Goal: Information Seeking & Learning: Learn about a topic

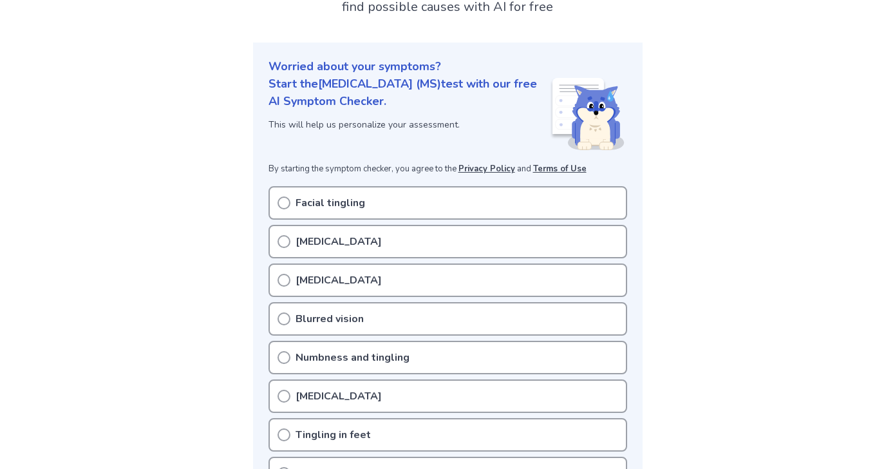
scroll to position [185, 0]
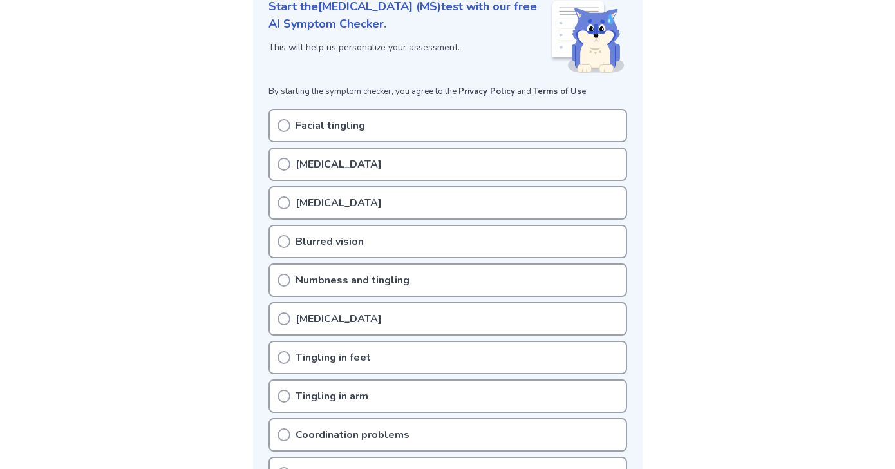
click at [362, 241] on div "Blurred vision" at bounding box center [447, 241] width 359 height 33
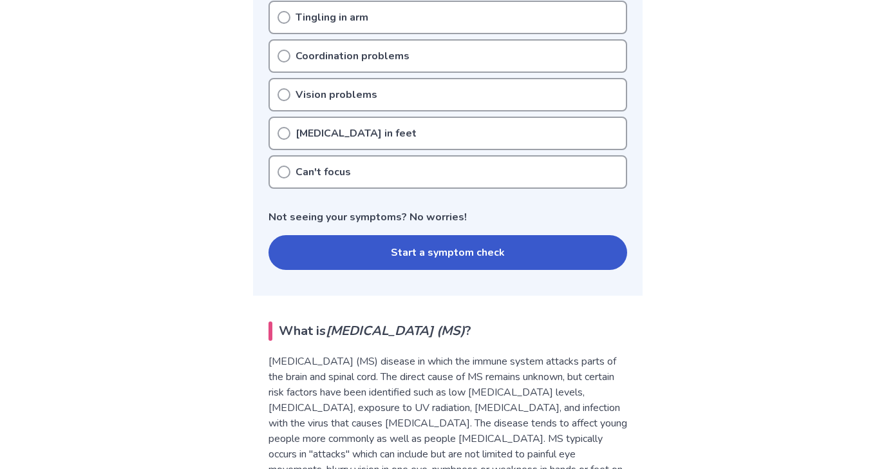
scroll to position [632, 0]
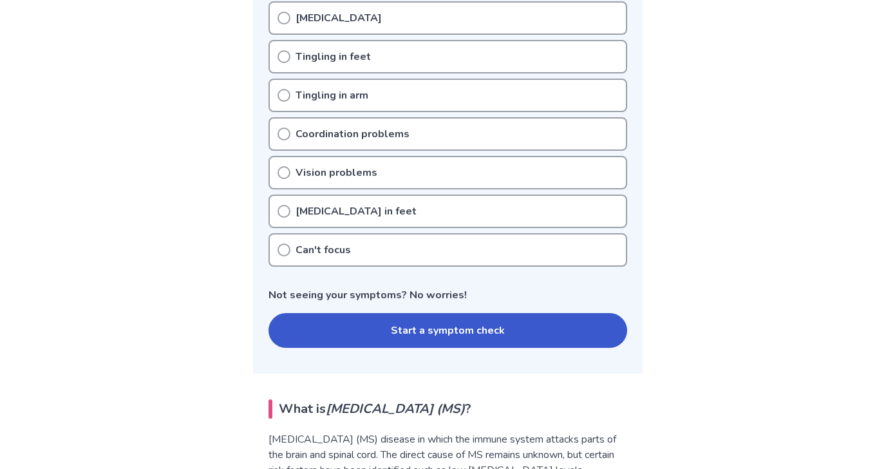
click at [273, 179] on div "Facial tingling Pins and needles Double vision Blurred vision Numbness and ting…" at bounding box center [447, 37] width 359 height 458
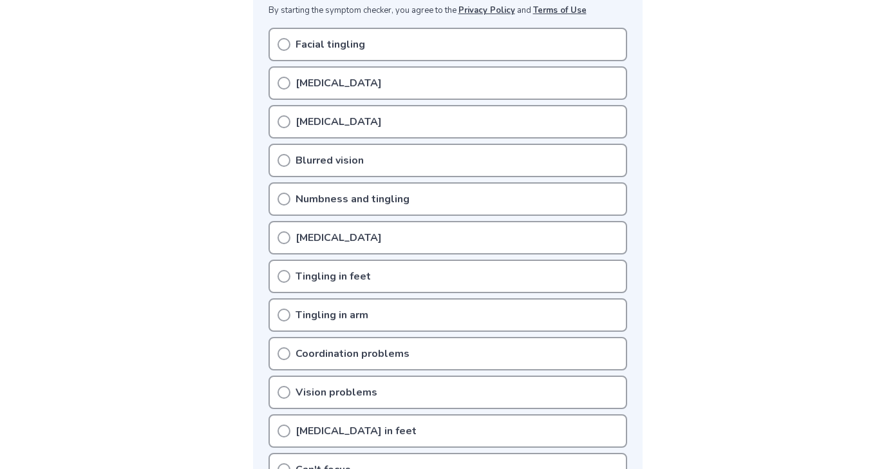
scroll to position [261, 0]
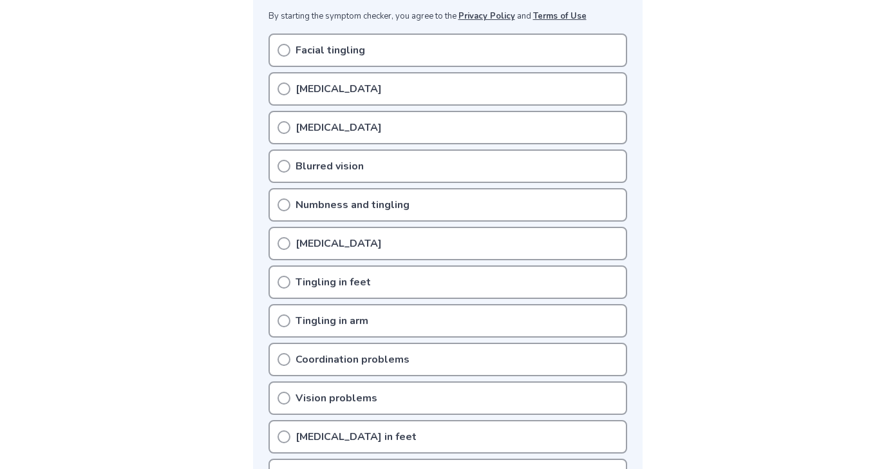
click at [407, 92] on div "Pins and needles" at bounding box center [447, 88] width 359 height 33
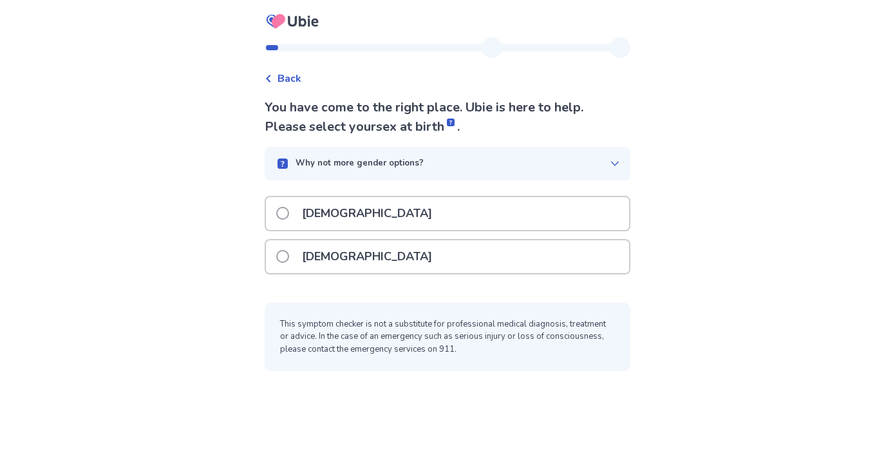
click at [342, 250] on p "[DEMOGRAPHIC_DATA]" at bounding box center [367, 256] width 146 height 33
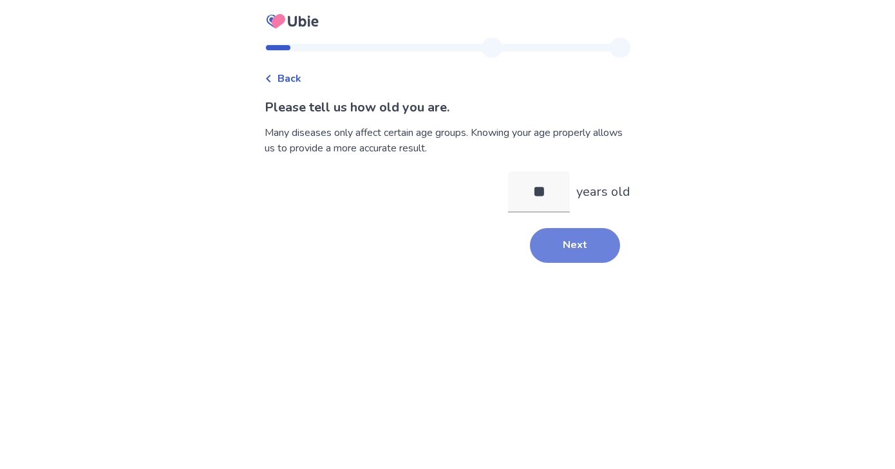
type input "**"
click at [584, 249] on button "Next" at bounding box center [575, 245] width 90 height 35
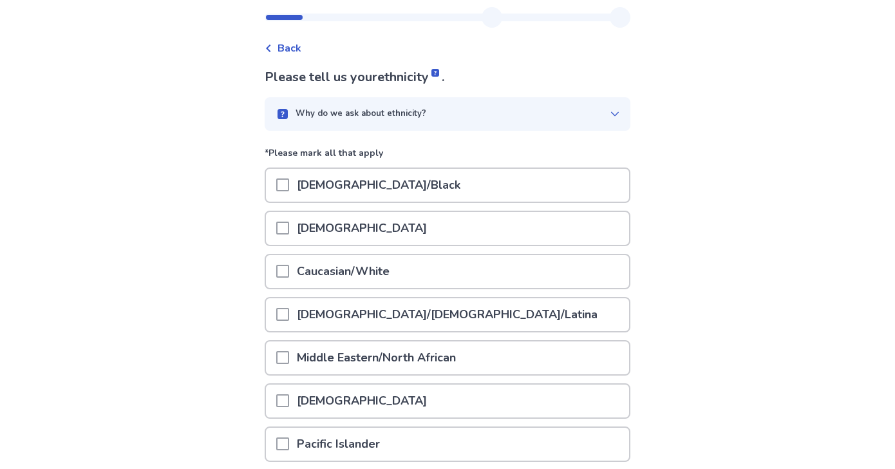
click at [552, 225] on div "Asian" at bounding box center [447, 228] width 363 height 33
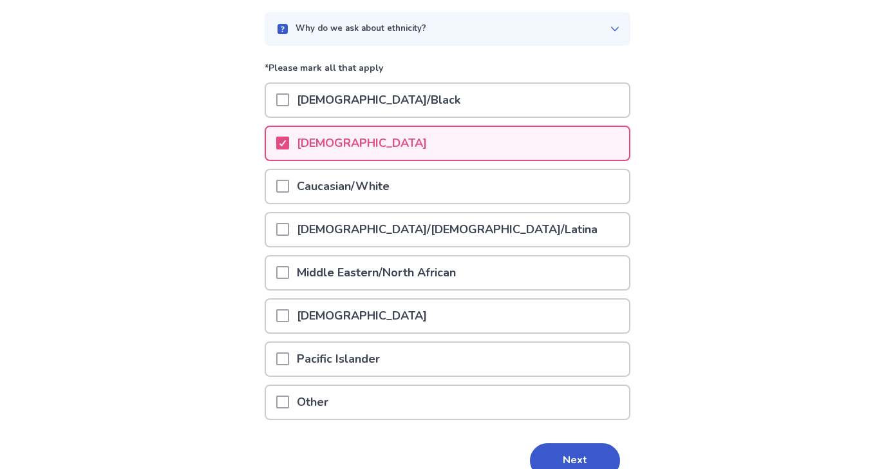
scroll to position [180, 0]
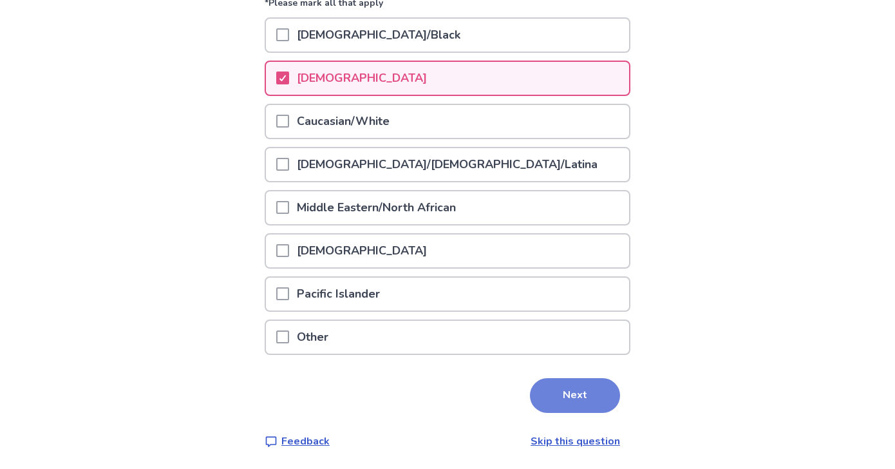
click at [585, 379] on button "Next" at bounding box center [575, 395] width 90 height 35
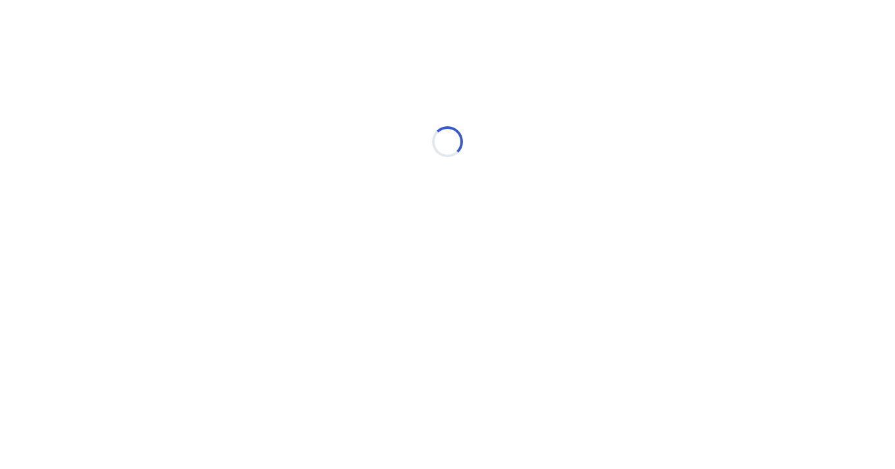
scroll to position [0, 0]
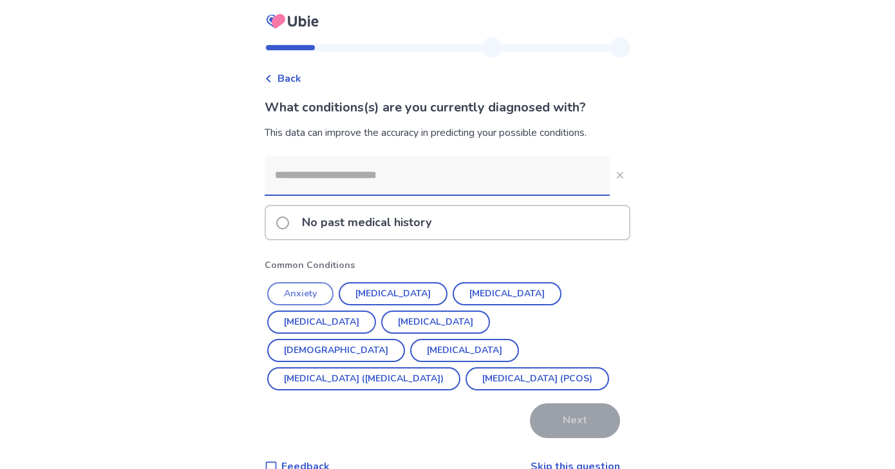
click at [292, 295] on button "Anxiety" at bounding box center [300, 293] width 66 height 23
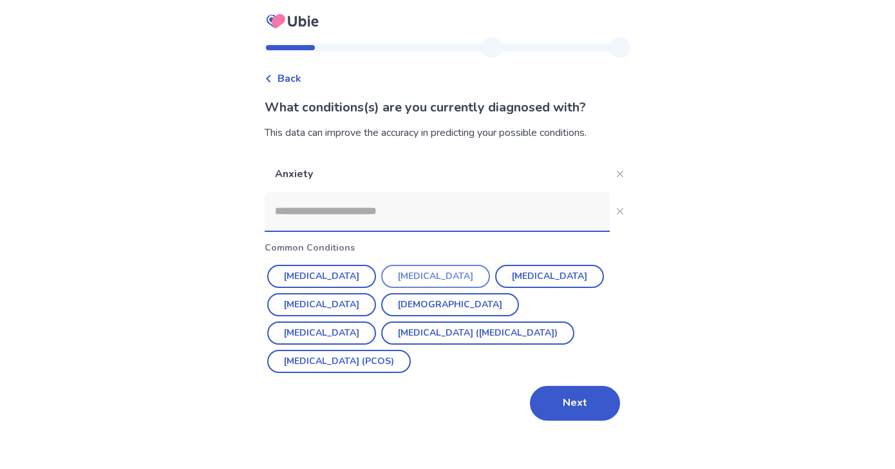
click at [411, 277] on button "[MEDICAL_DATA]" at bounding box center [435, 276] width 109 height 23
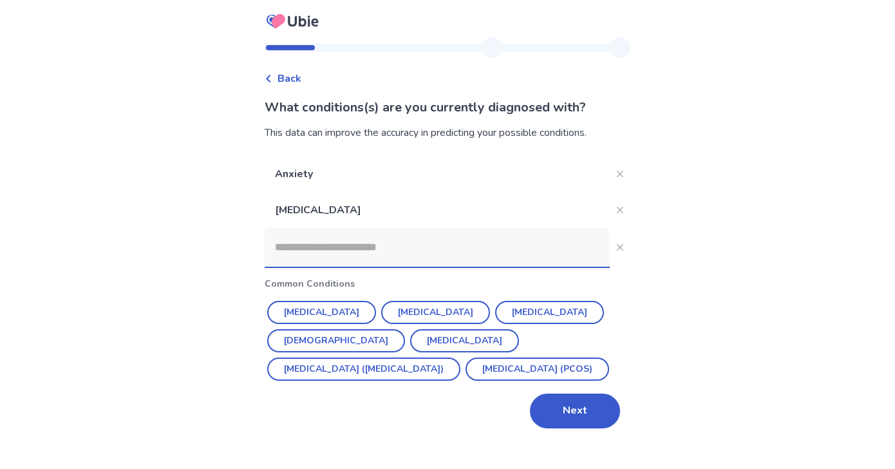
click at [395, 246] on input at bounding box center [437, 247] width 345 height 39
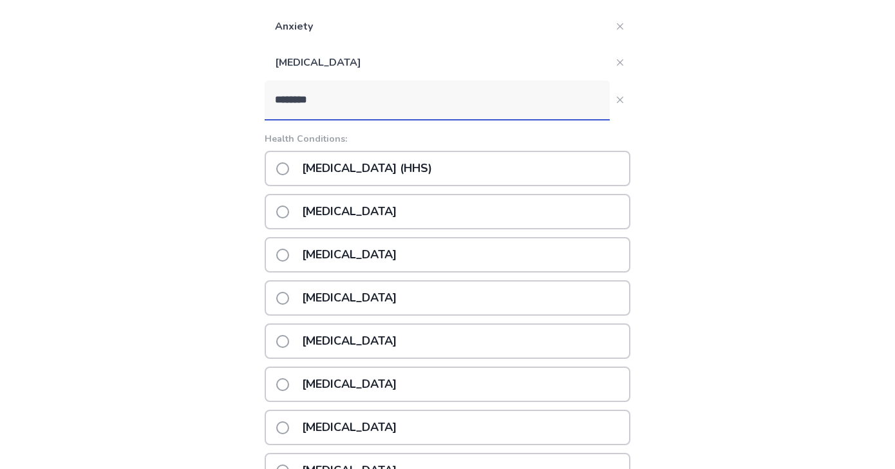
type input "********"
click at [430, 383] on div "Hyperthyroidism" at bounding box center [448, 383] width 366 height 35
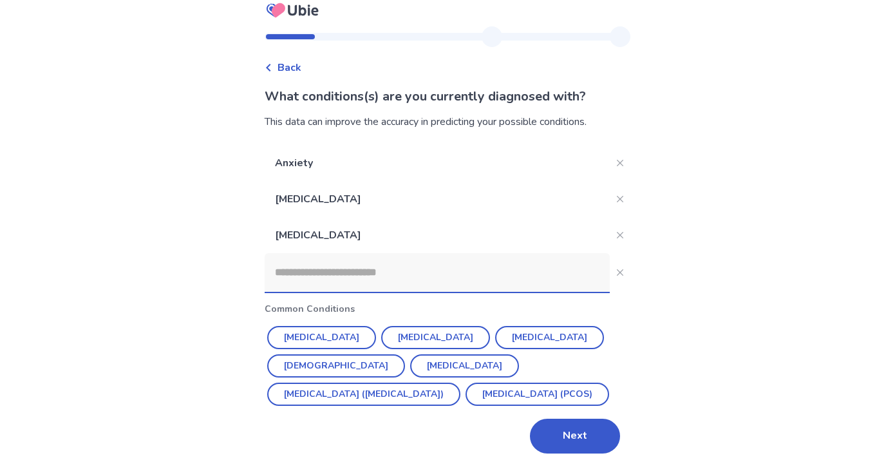
click at [455, 279] on input at bounding box center [437, 272] width 345 height 39
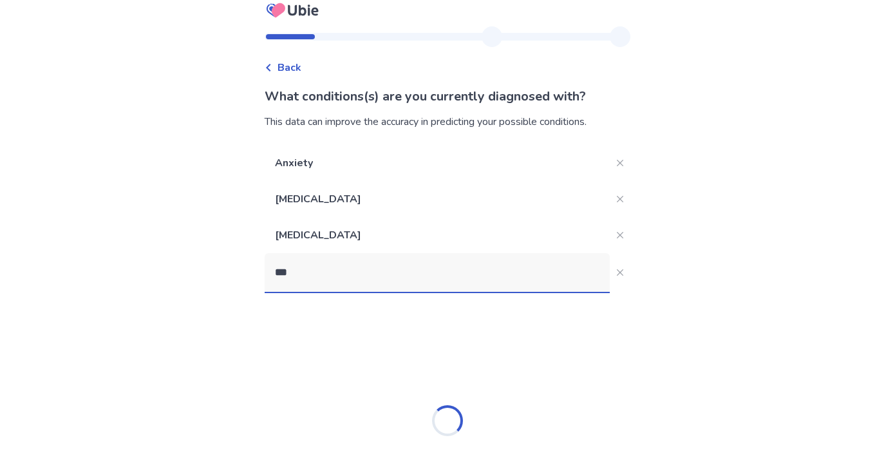
scroll to position [0, 0]
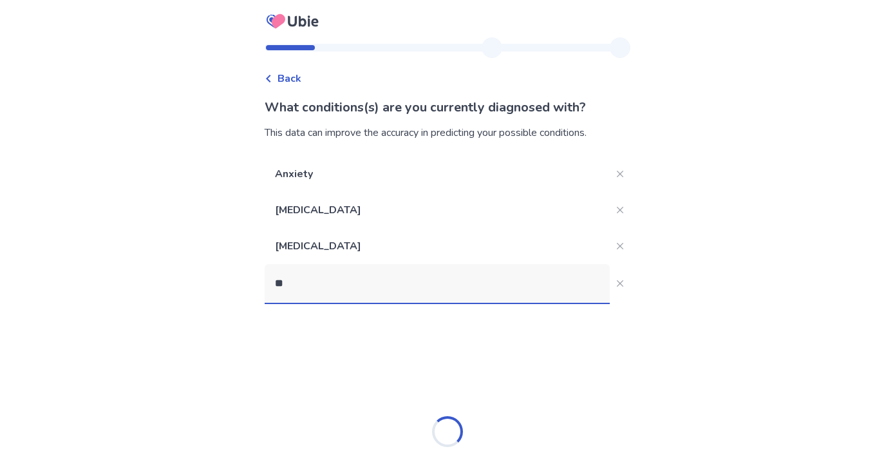
type input "*"
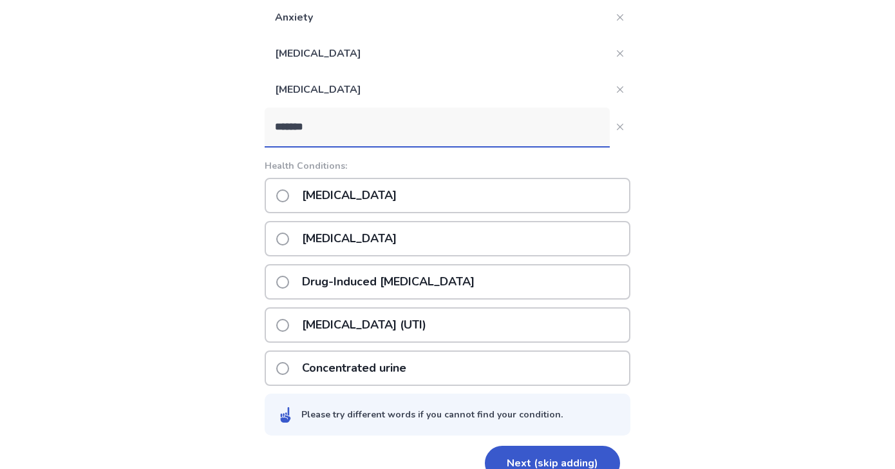
scroll to position [160, 0]
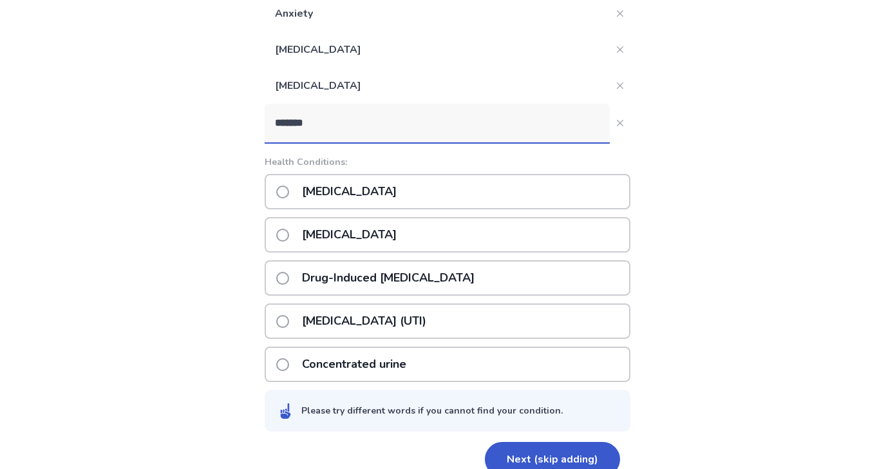
type input "*******"
click at [320, 198] on p "Urinary retention" at bounding box center [349, 191] width 110 height 33
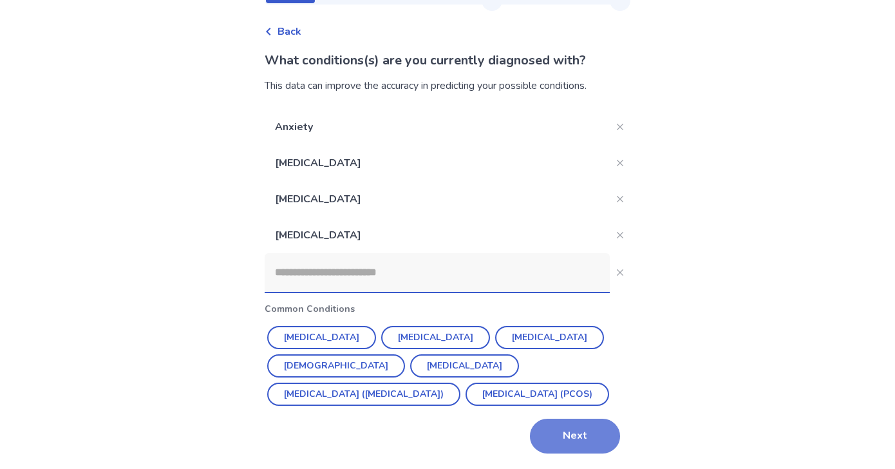
click at [564, 429] on button "Next" at bounding box center [575, 435] width 90 height 35
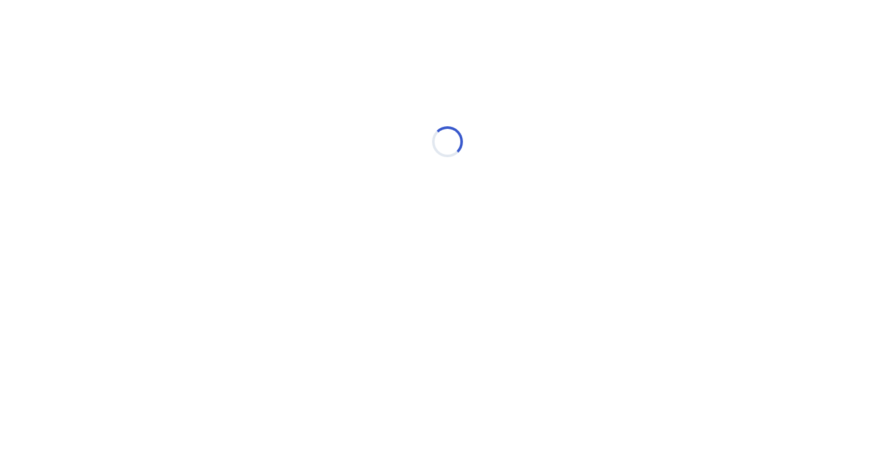
scroll to position [0, 0]
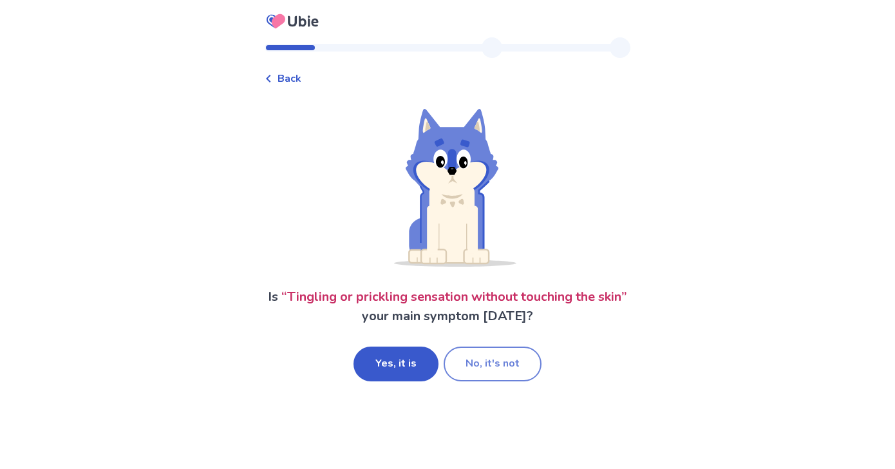
click at [499, 350] on button "No, it's not" at bounding box center [493, 363] width 98 height 35
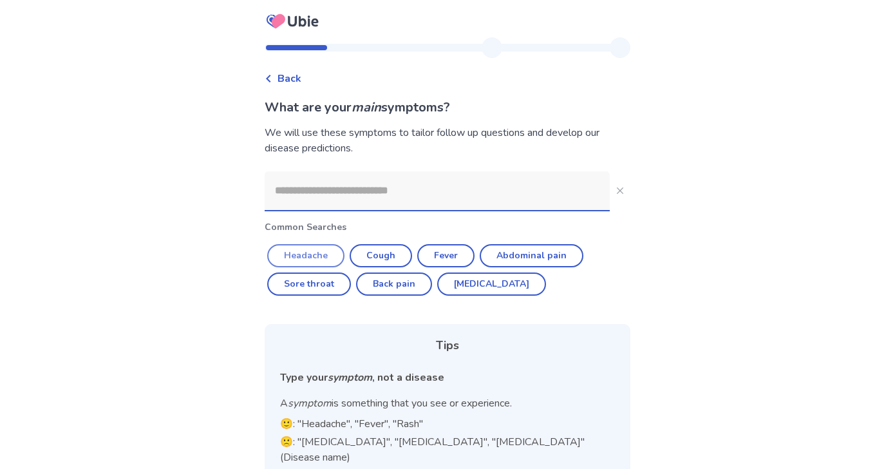
click at [321, 263] on button "Headache" at bounding box center [305, 255] width 77 height 23
type input "********"
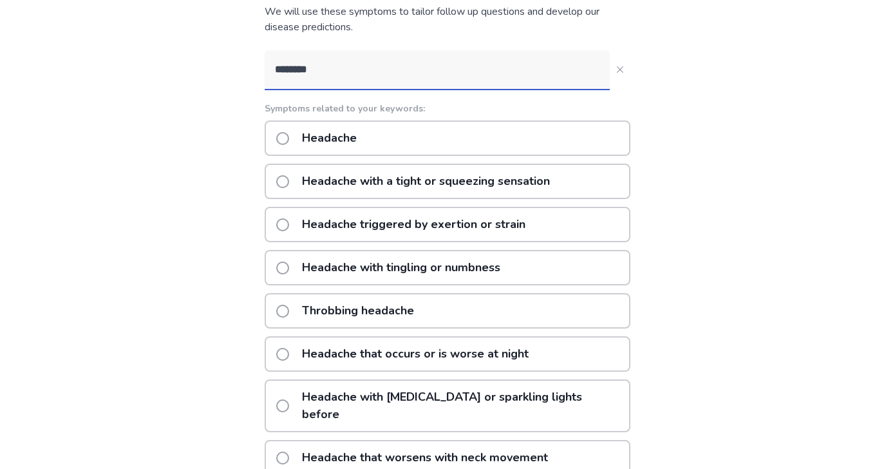
scroll to position [68, 0]
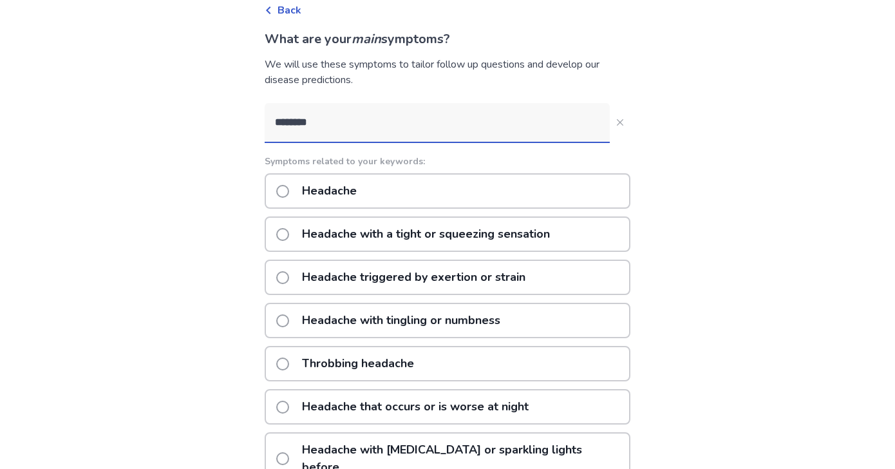
click at [464, 373] on div "Throbbing headache" at bounding box center [448, 363] width 366 height 35
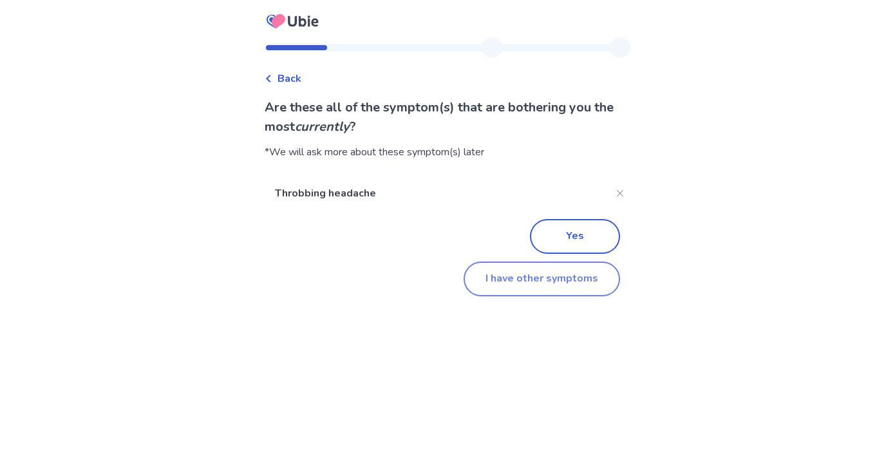
click at [564, 281] on button "I have other symptoms" at bounding box center [542, 278] width 156 height 35
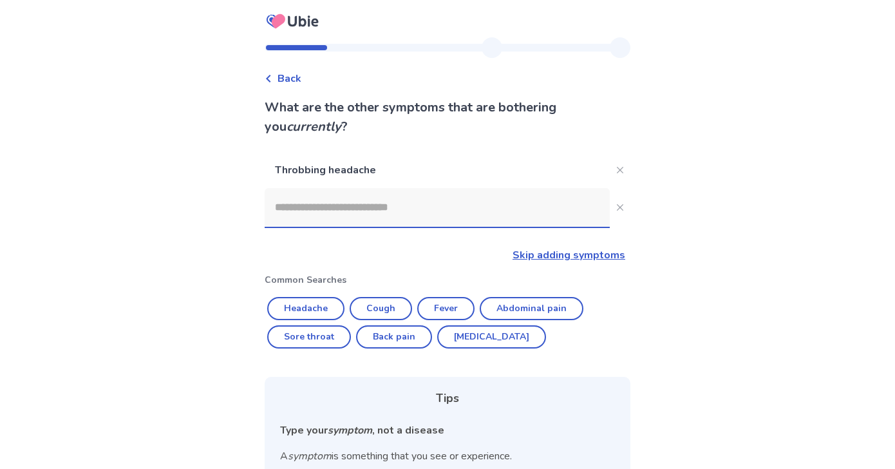
scroll to position [68, 0]
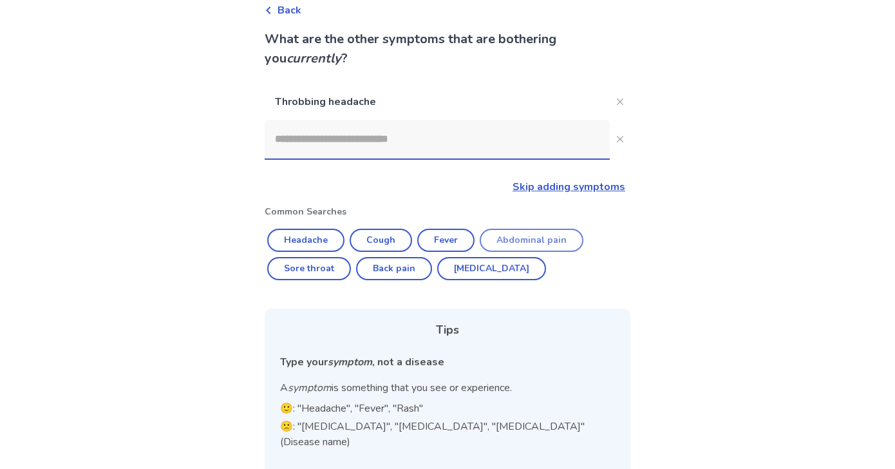
click at [523, 241] on button "Abdominal pain" at bounding box center [532, 240] width 104 height 23
type input "**********"
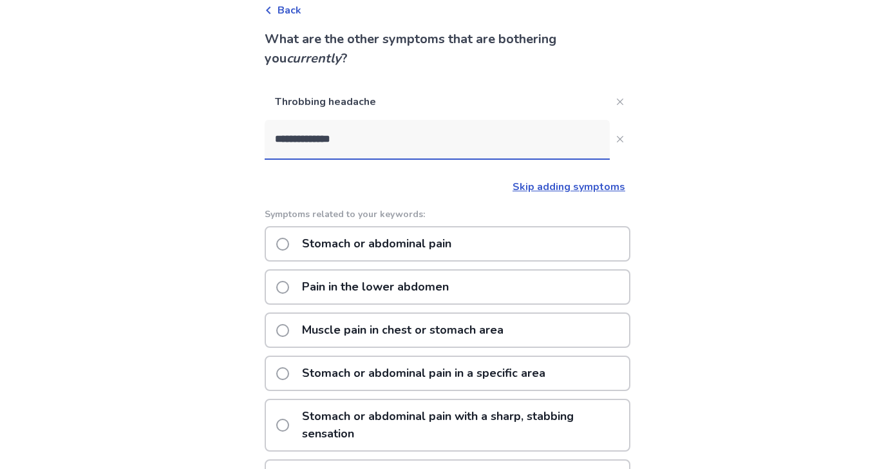
scroll to position [93, 0]
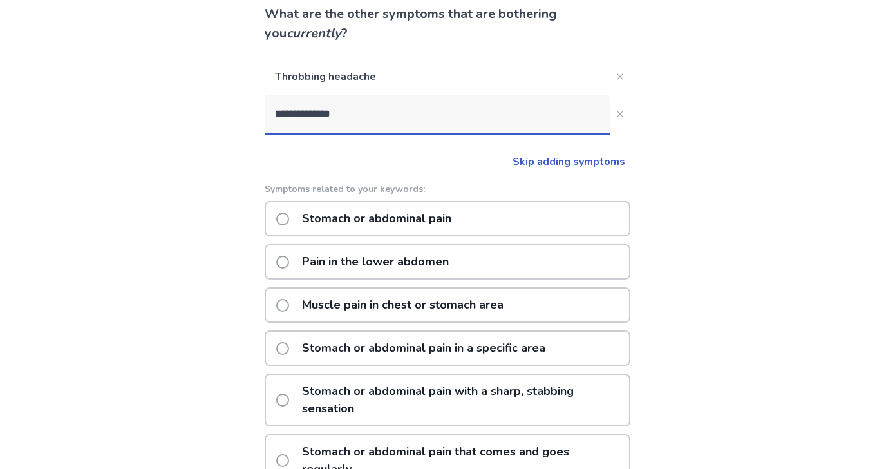
click at [511, 220] on div "Stomach or abdominal pain" at bounding box center [448, 218] width 366 height 35
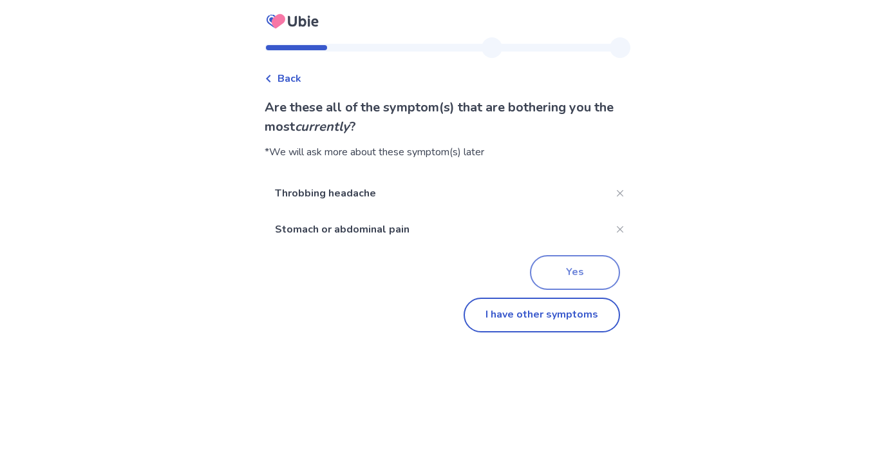
click at [572, 278] on button "Yes" at bounding box center [575, 272] width 90 height 35
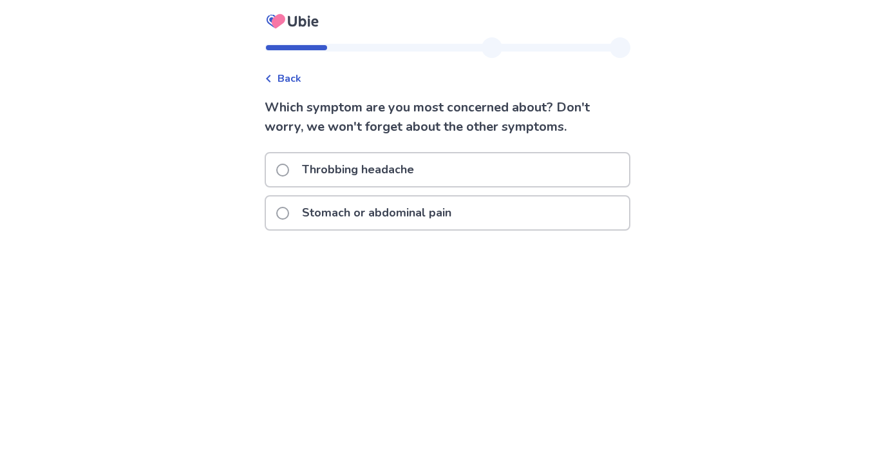
click at [536, 207] on div "Stomach or abdominal pain" at bounding box center [447, 212] width 363 height 33
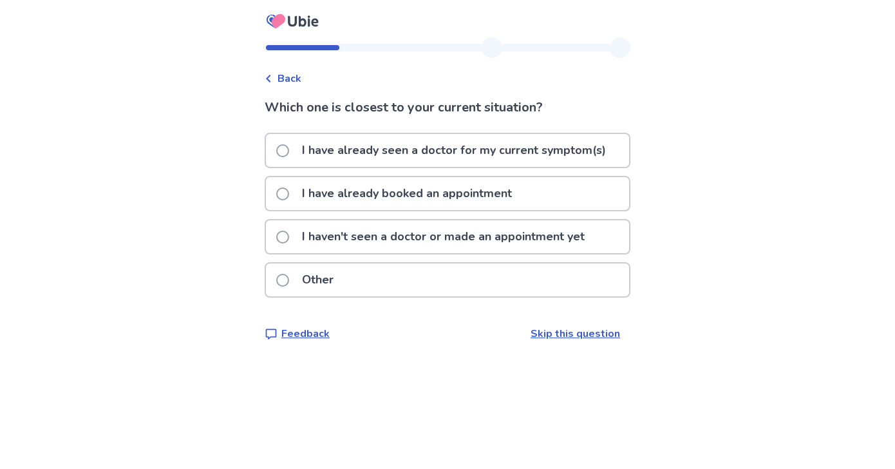
click at [285, 75] on div "Back" at bounding box center [283, 78] width 37 height 15
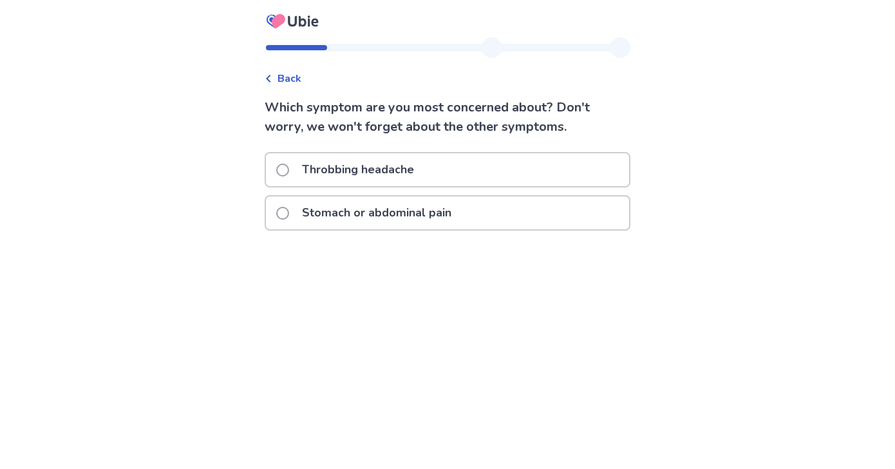
click at [444, 212] on p "Stomach or abdominal pain" at bounding box center [376, 212] width 165 height 33
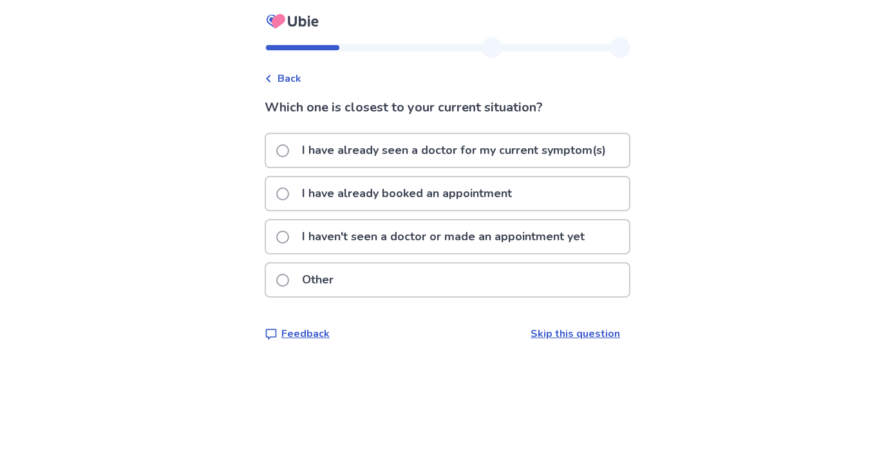
click at [448, 160] on p "I have already seen a doctor for my current symptom(s)" at bounding box center [453, 150] width 319 height 33
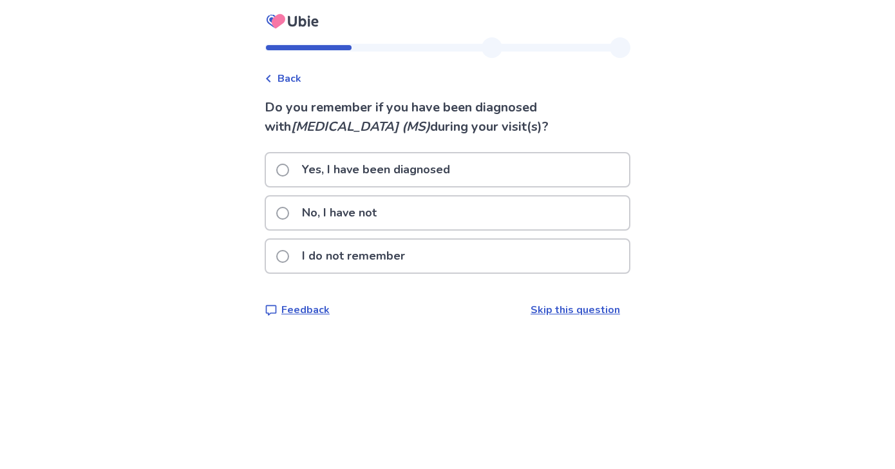
click at [415, 221] on div "No, I have not" at bounding box center [447, 212] width 363 height 33
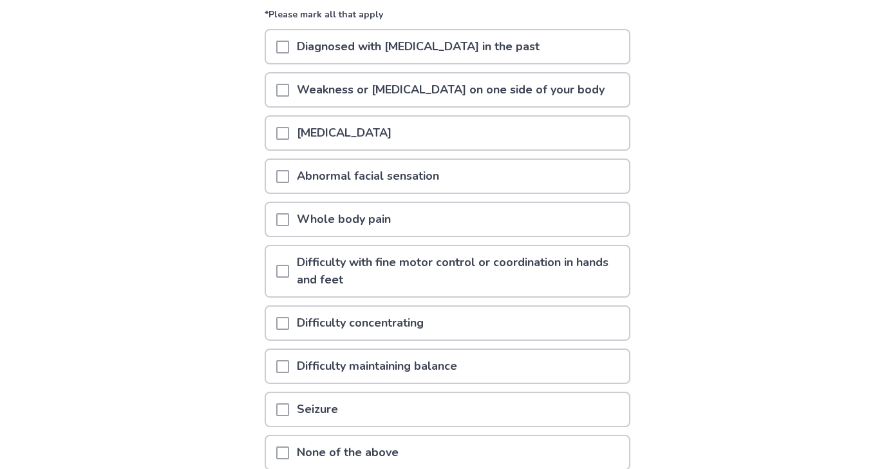
scroll to position [171, 0]
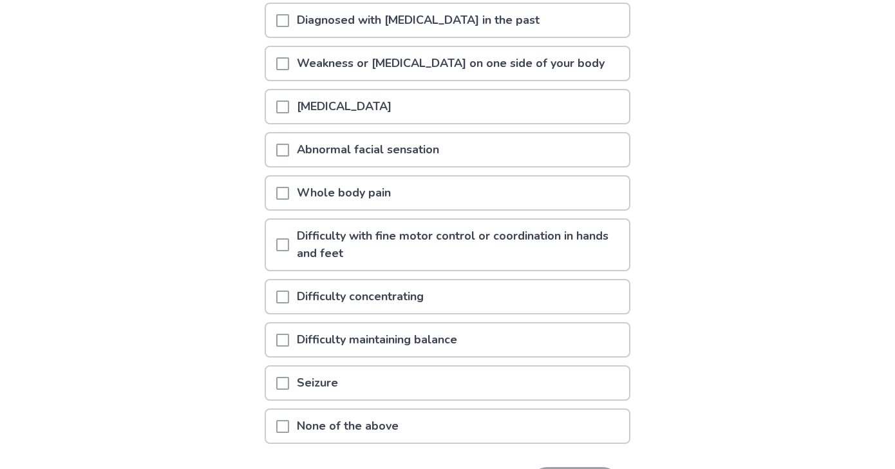
click at [440, 285] on div "Difficulty concentrating" at bounding box center [447, 296] width 363 height 33
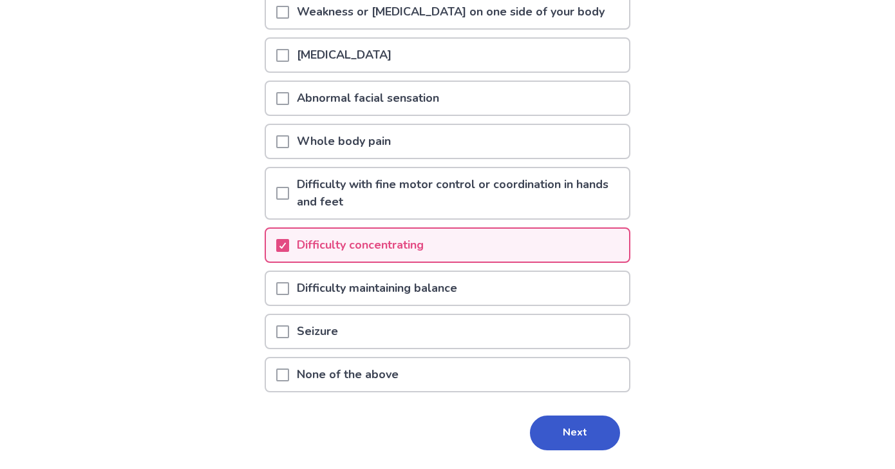
scroll to position [260, 0]
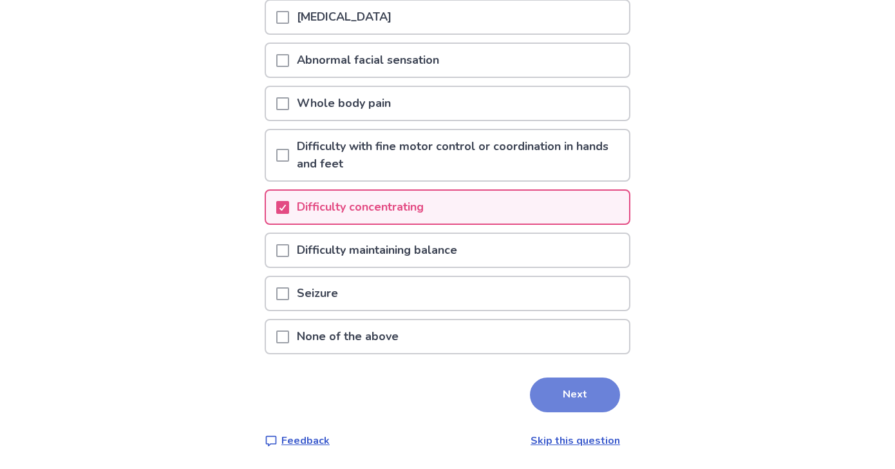
click at [552, 386] on button "Next" at bounding box center [575, 394] width 90 height 35
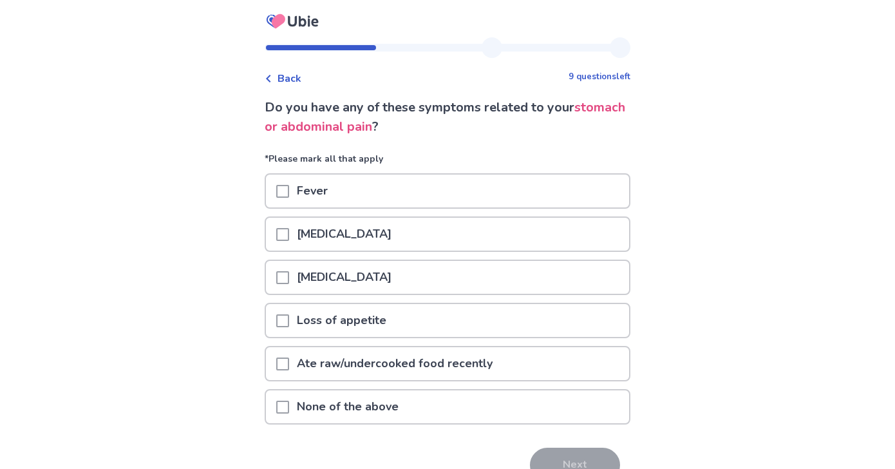
click at [447, 318] on div "Loss of appetite" at bounding box center [447, 320] width 363 height 33
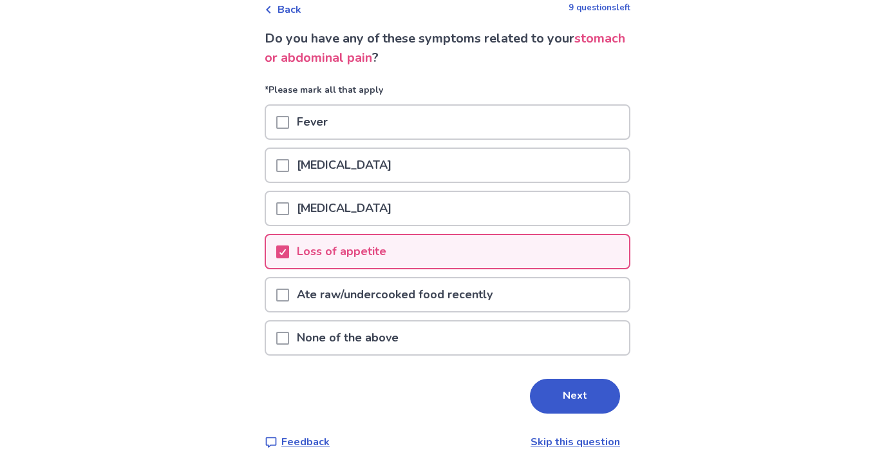
scroll to position [68, 0]
click at [568, 393] on button "Next" at bounding box center [575, 397] width 90 height 35
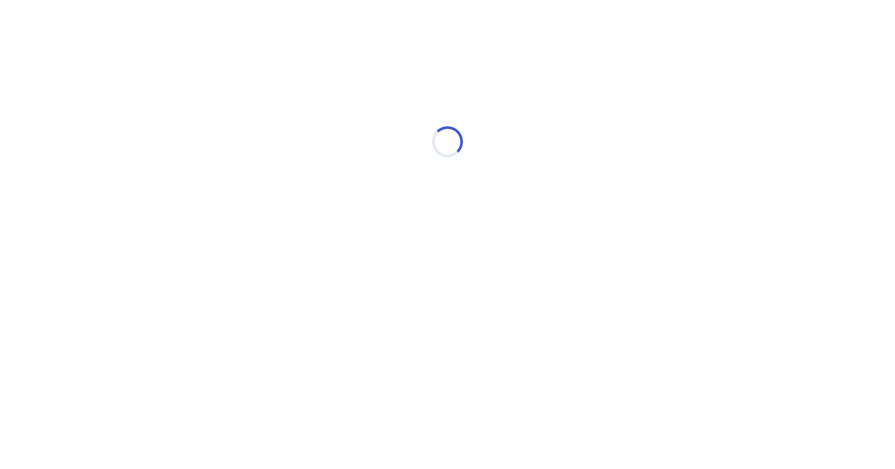
scroll to position [0, 0]
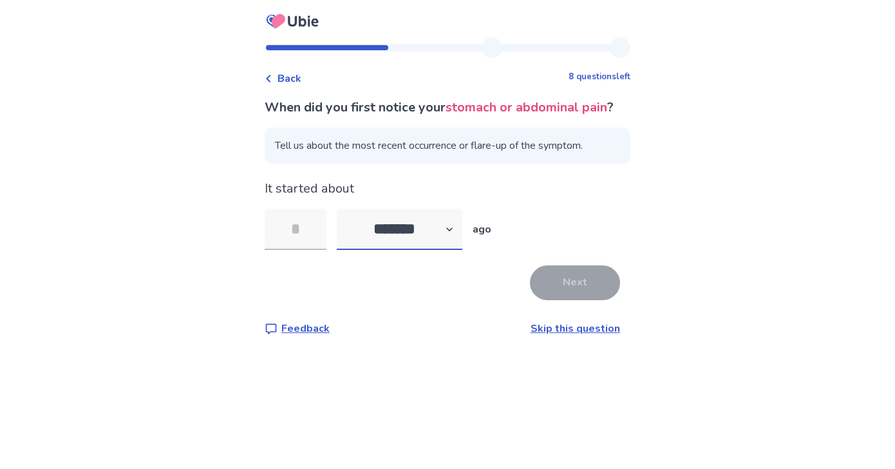
click at [442, 250] on select "******* ****** ******* ******** *******" at bounding box center [400, 229] width 126 height 41
select select "*"
click at [326, 250] on input "tel" at bounding box center [296, 229] width 62 height 41
type input "*"
click at [576, 293] on button "Next" at bounding box center [575, 282] width 90 height 35
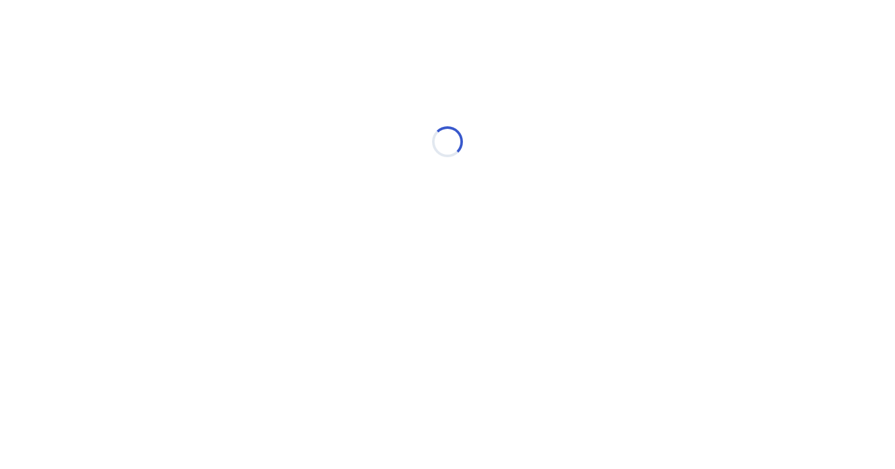
select select "*"
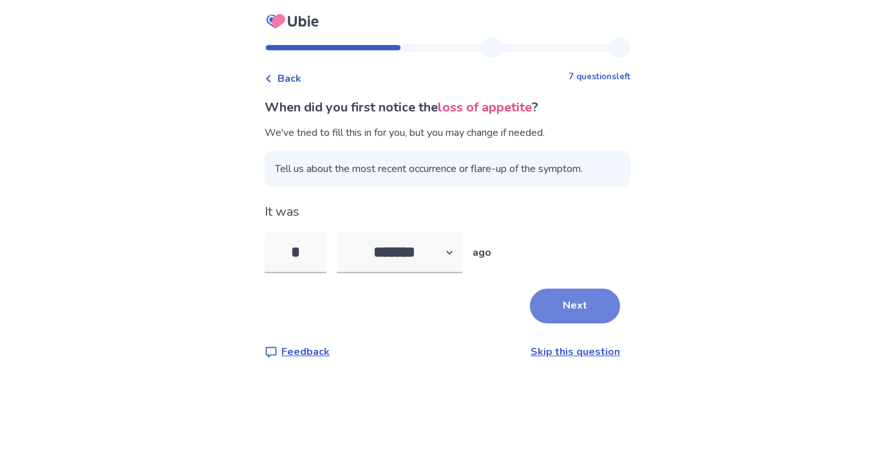
type input "*"
click at [570, 304] on button "Next" at bounding box center [575, 305] width 90 height 35
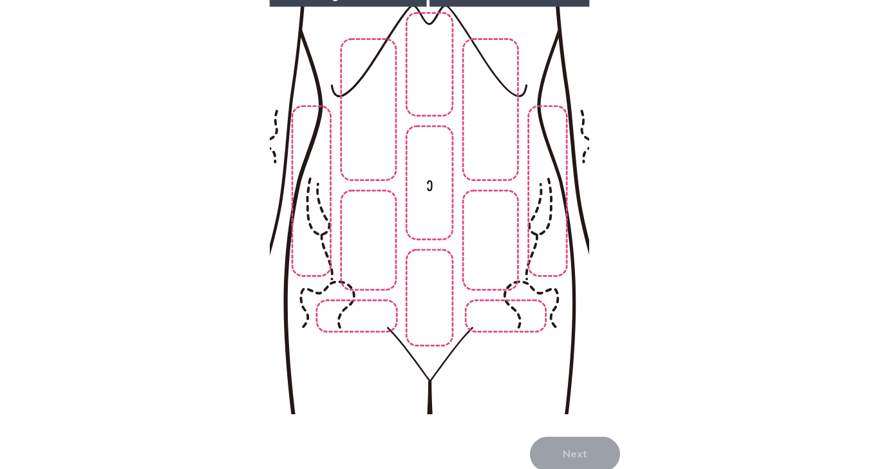
scroll to position [174, 0]
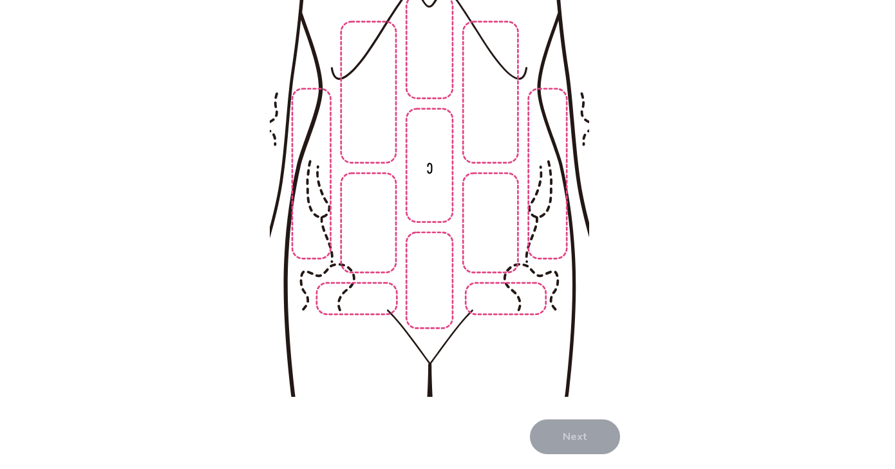
click at [509, 243] on img at bounding box center [429, 181] width 658 height 446
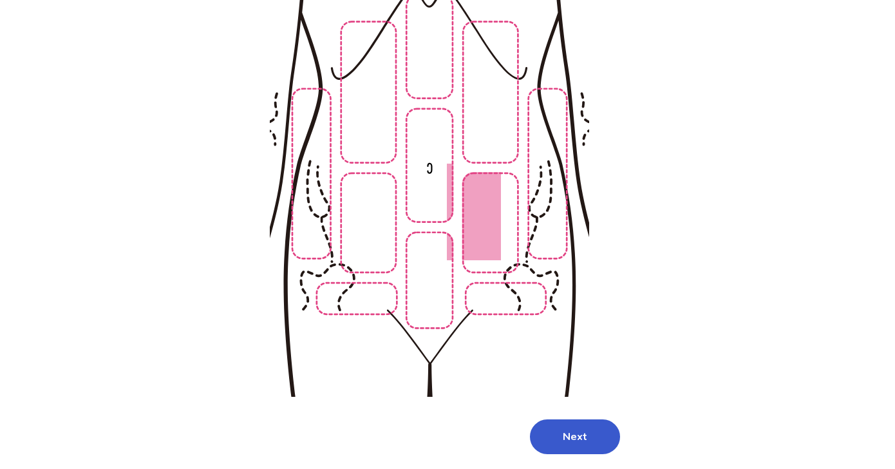
click at [442, 257] on img at bounding box center [429, 181] width 658 height 446
click at [378, 227] on img at bounding box center [429, 181] width 658 height 446
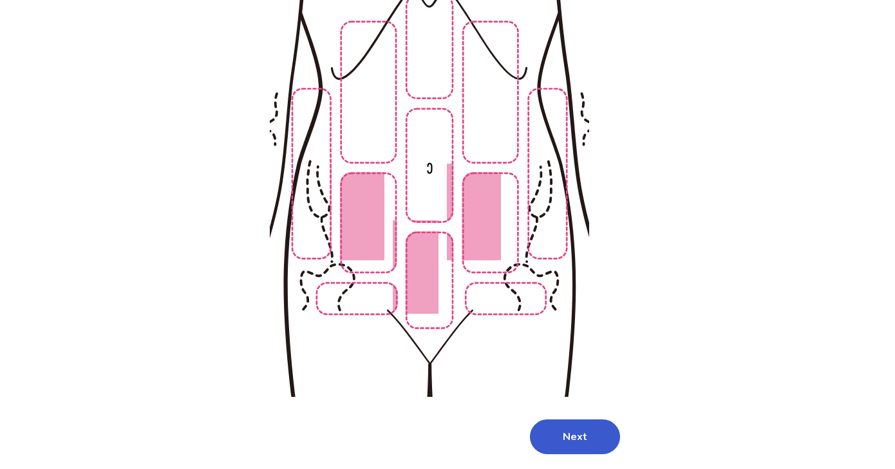
click at [320, 202] on img at bounding box center [429, 181] width 658 height 446
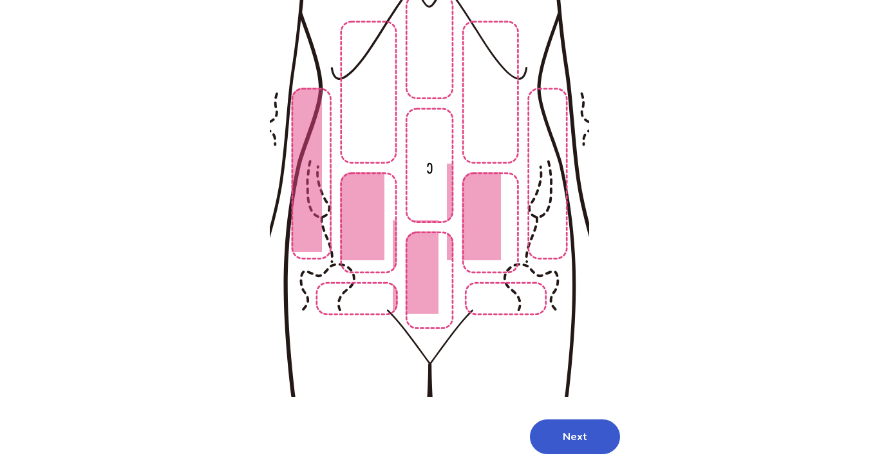
click at [432, 291] on img at bounding box center [429, 181] width 658 height 446
click at [419, 189] on img at bounding box center [429, 181] width 658 height 446
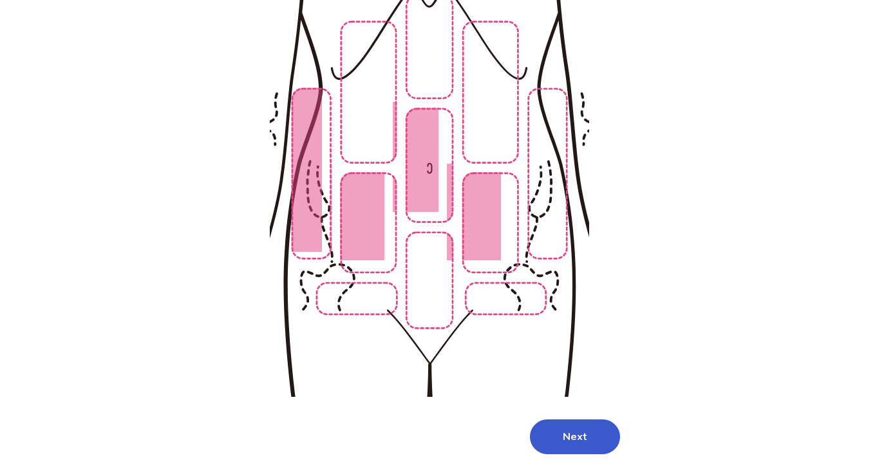
click at [510, 311] on img at bounding box center [429, 181] width 658 height 446
click at [370, 298] on img at bounding box center [429, 181] width 658 height 446
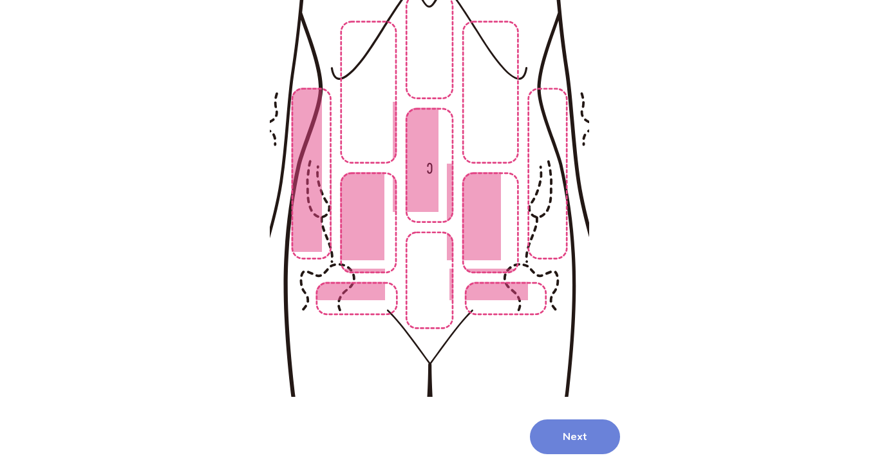
click at [584, 438] on button "Next" at bounding box center [575, 436] width 90 height 35
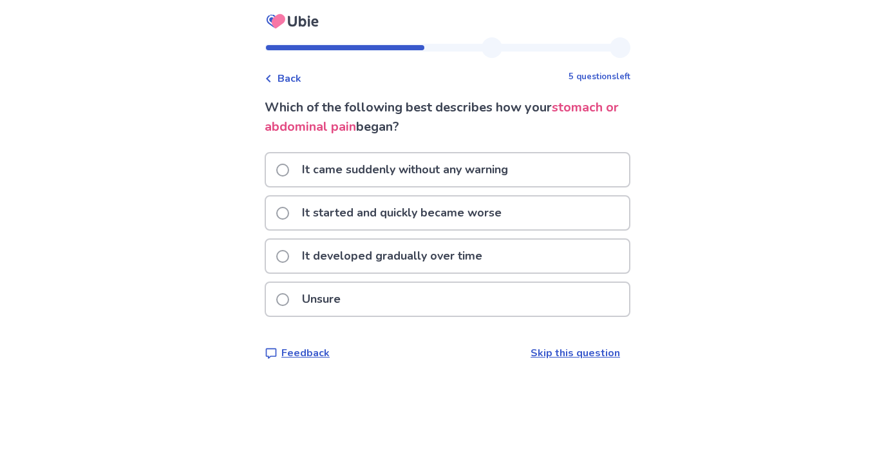
click at [512, 259] on div "It developed gradually over time" at bounding box center [447, 255] width 363 height 33
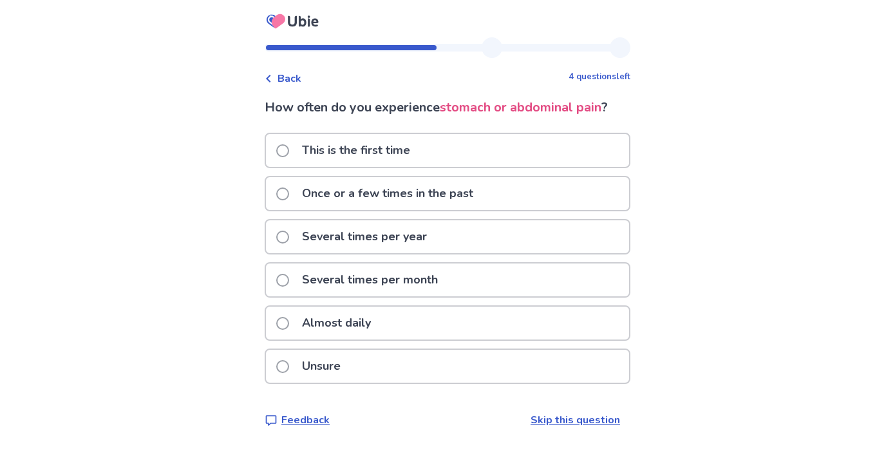
click at [296, 75] on span "Back" at bounding box center [289, 78] width 24 height 15
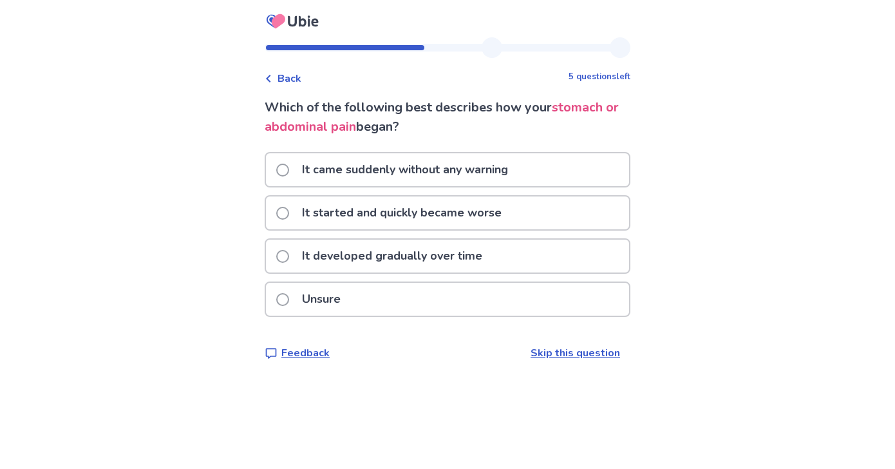
click at [503, 257] on div "It developed gradually over time" at bounding box center [447, 255] width 363 height 33
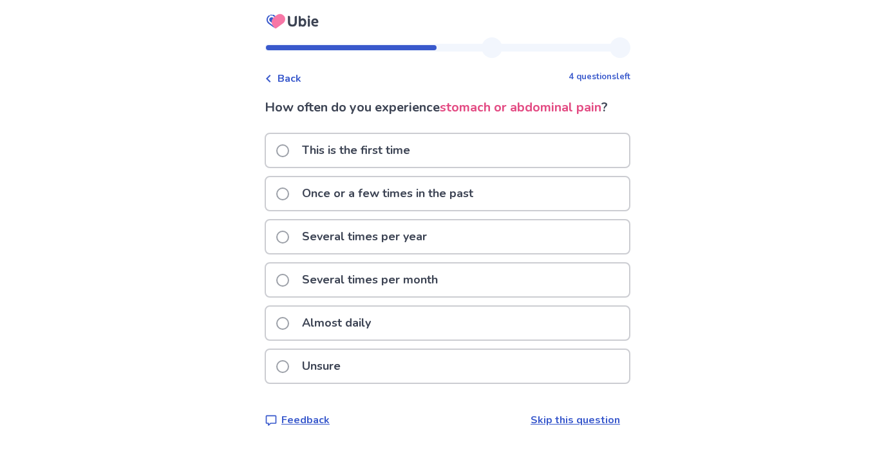
click at [437, 274] on p "Several times per month" at bounding box center [369, 279] width 151 height 33
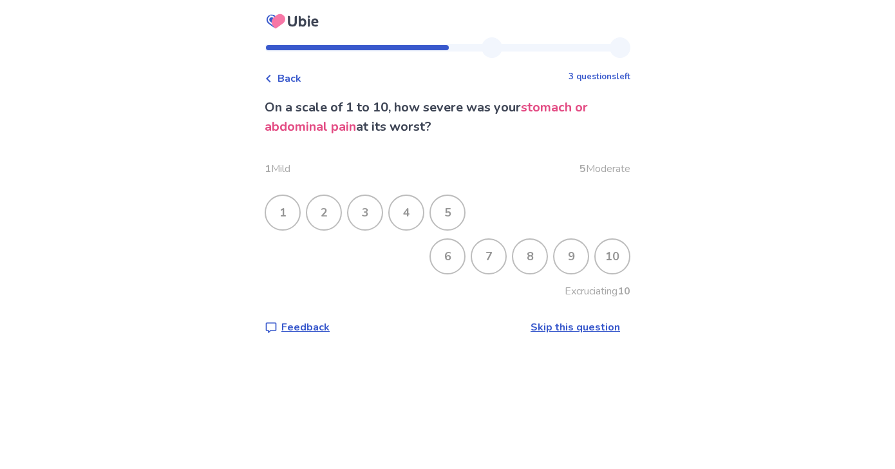
click at [532, 252] on div "8" at bounding box center [529, 255] width 33 height 33
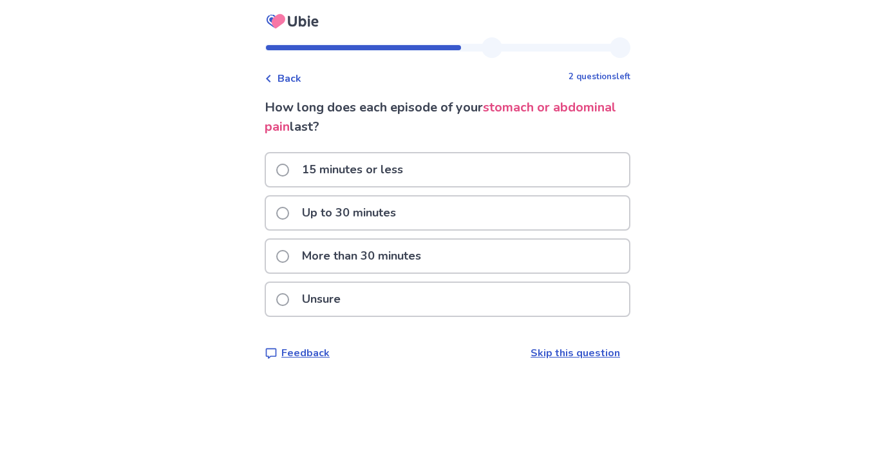
click at [469, 247] on div "More than 30 minutes" at bounding box center [447, 255] width 363 height 33
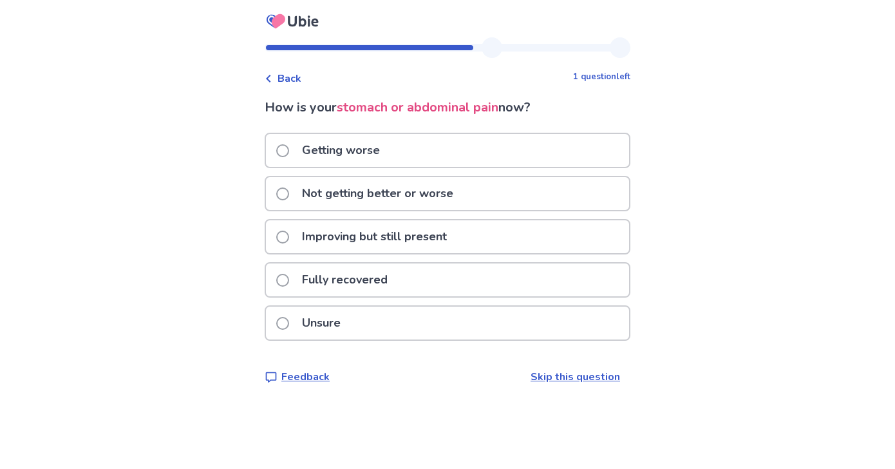
click at [518, 241] on div "Improving but still present" at bounding box center [447, 236] width 363 height 33
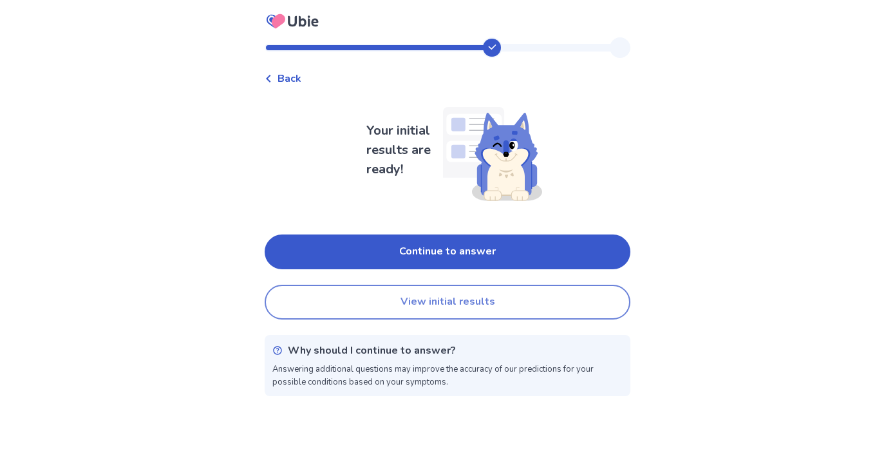
click at [526, 302] on button "View initial results" at bounding box center [448, 302] width 366 height 35
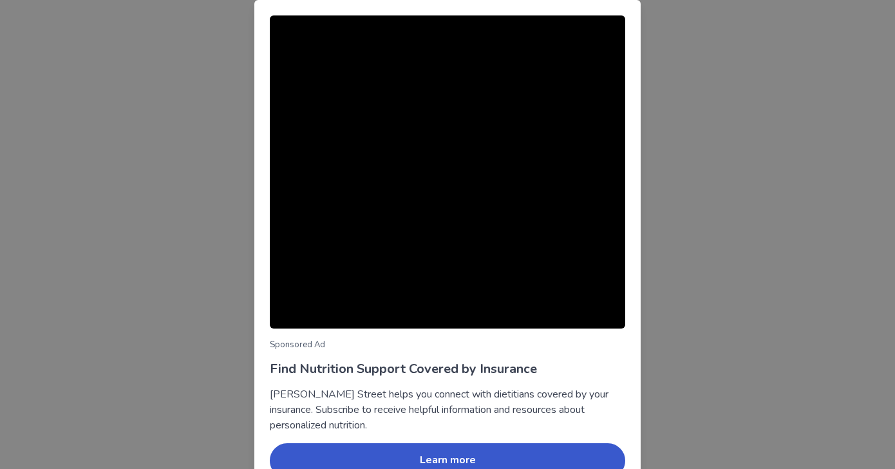
scroll to position [67, 0]
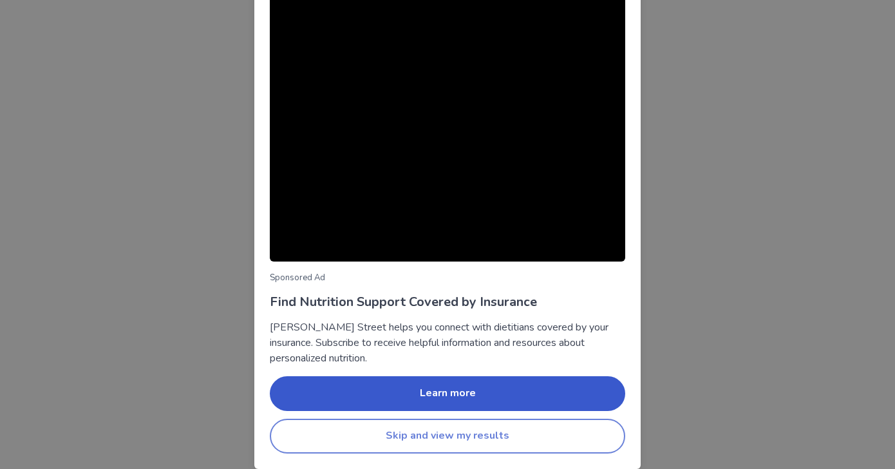
click at [474, 439] on button "Skip and view my results" at bounding box center [447, 435] width 355 height 35
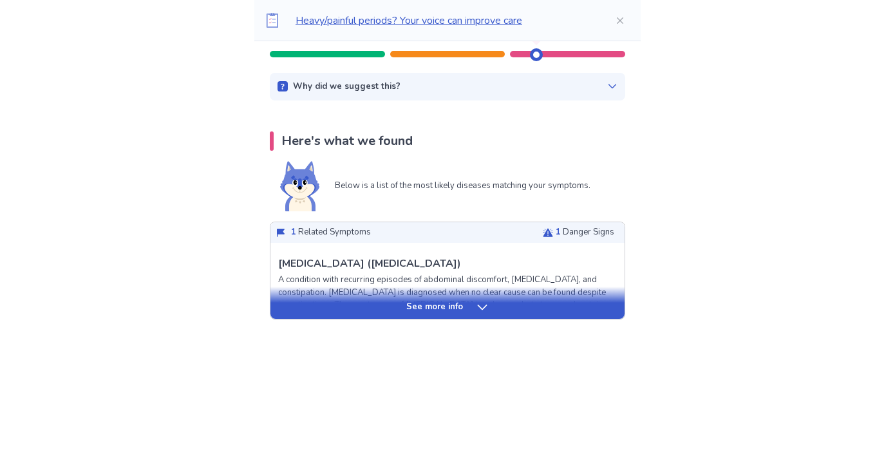
scroll to position [287, 0]
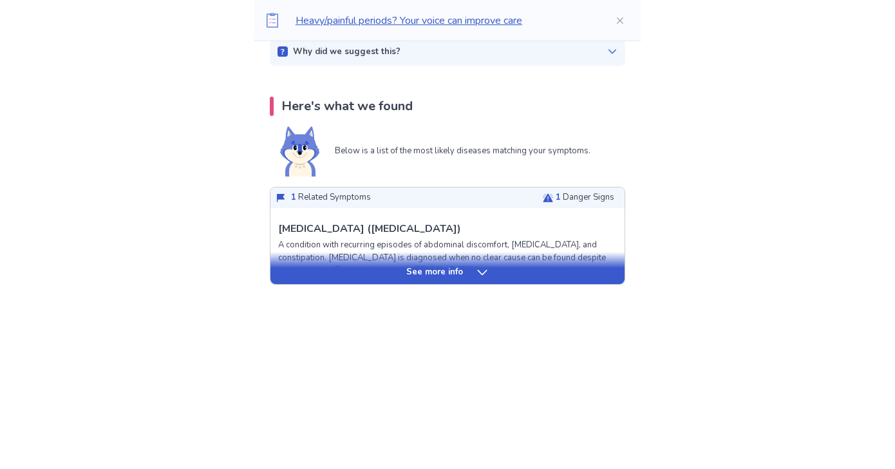
click at [458, 281] on div "See more info" at bounding box center [447, 268] width 354 height 32
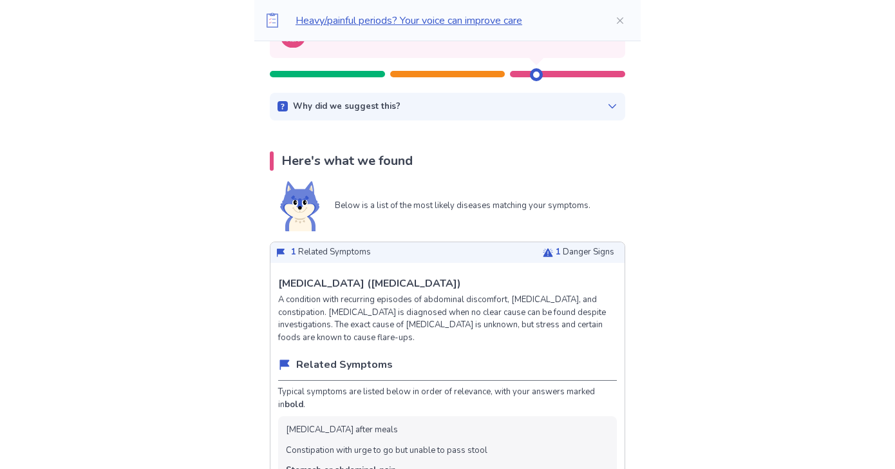
scroll to position [0, 0]
